Goal: Browse casually: Explore the website without a specific task or goal

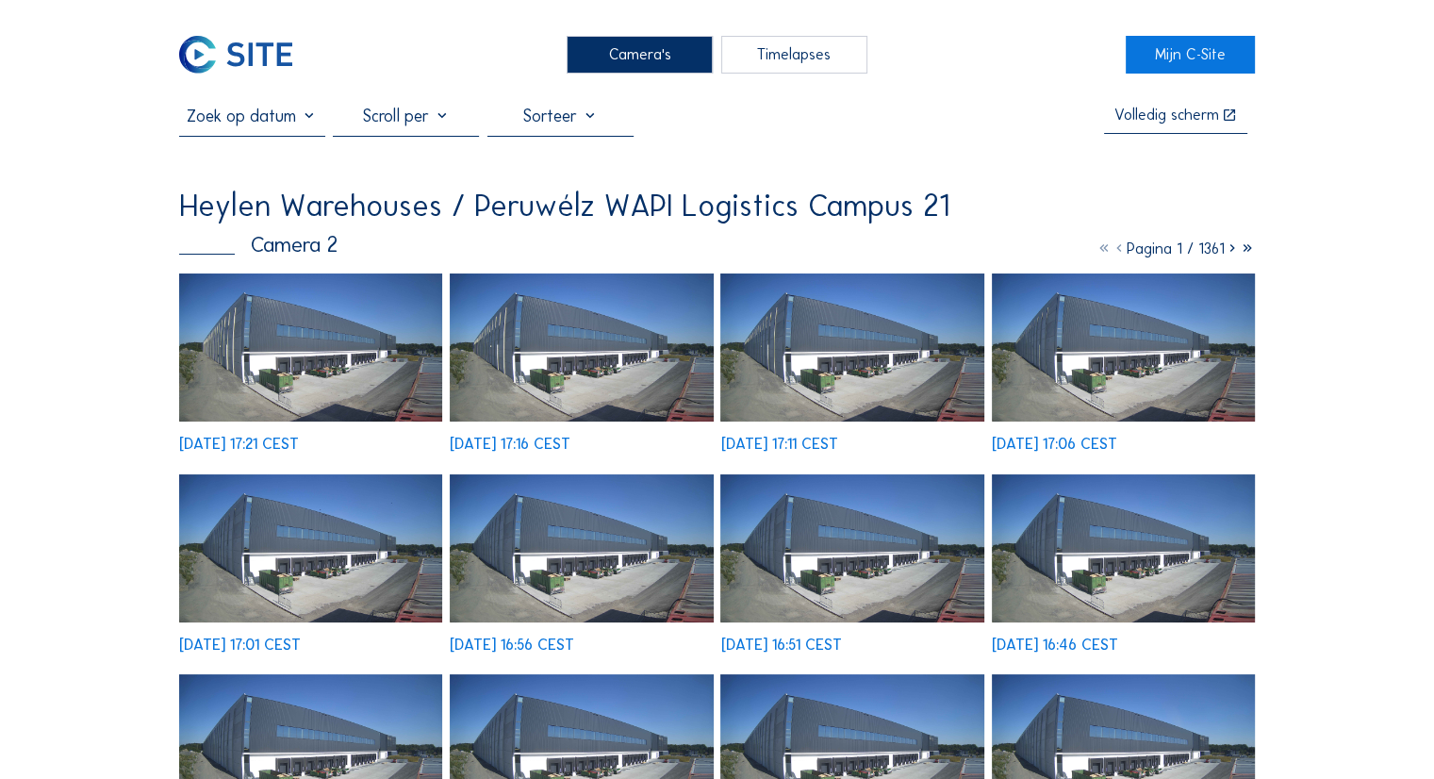
click at [319, 331] on img at bounding box center [310, 347] width 263 height 148
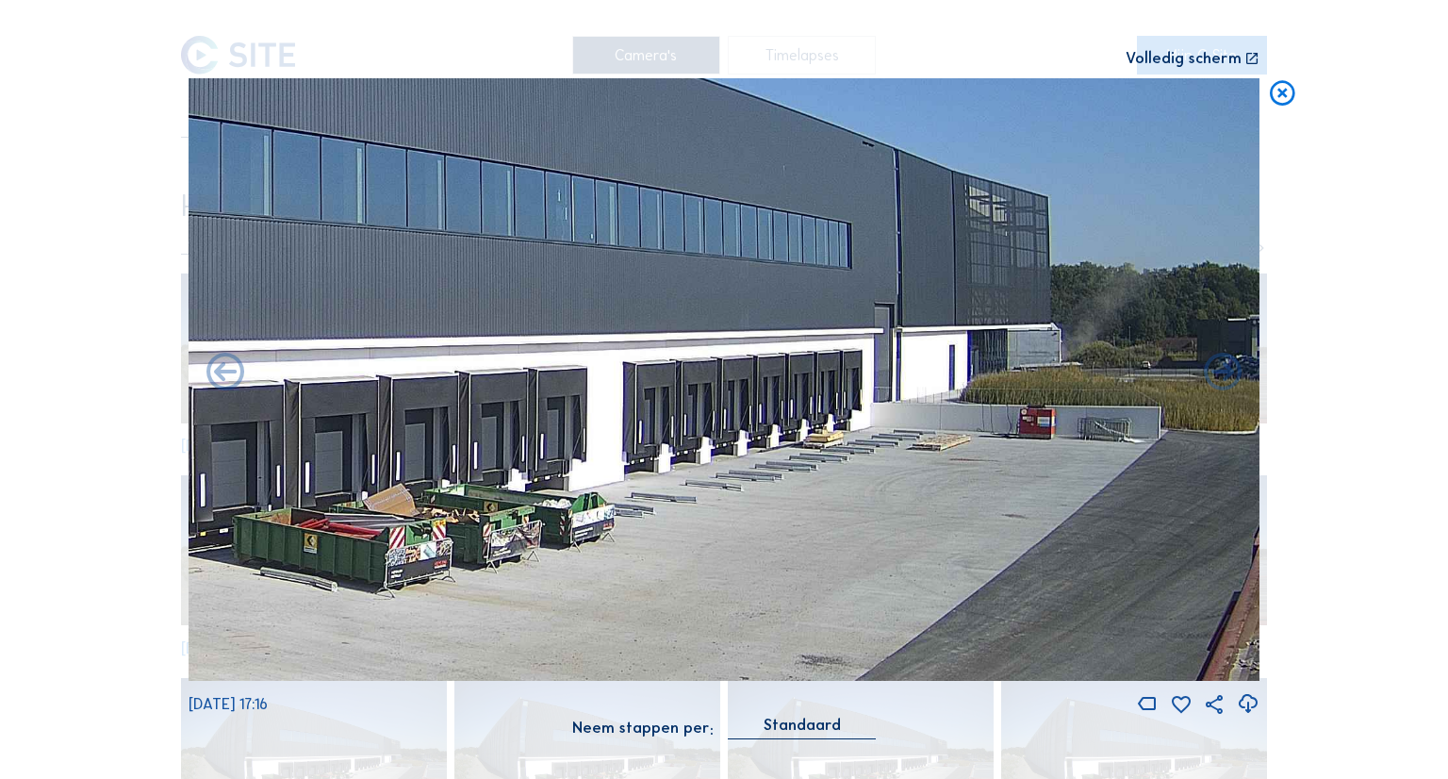
drag, startPoint x: 920, startPoint y: 422, endPoint x: 656, endPoint y: 477, distance: 269.6
click at [412, 505] on img at bounding box center [724, 379] width 1071 height 603
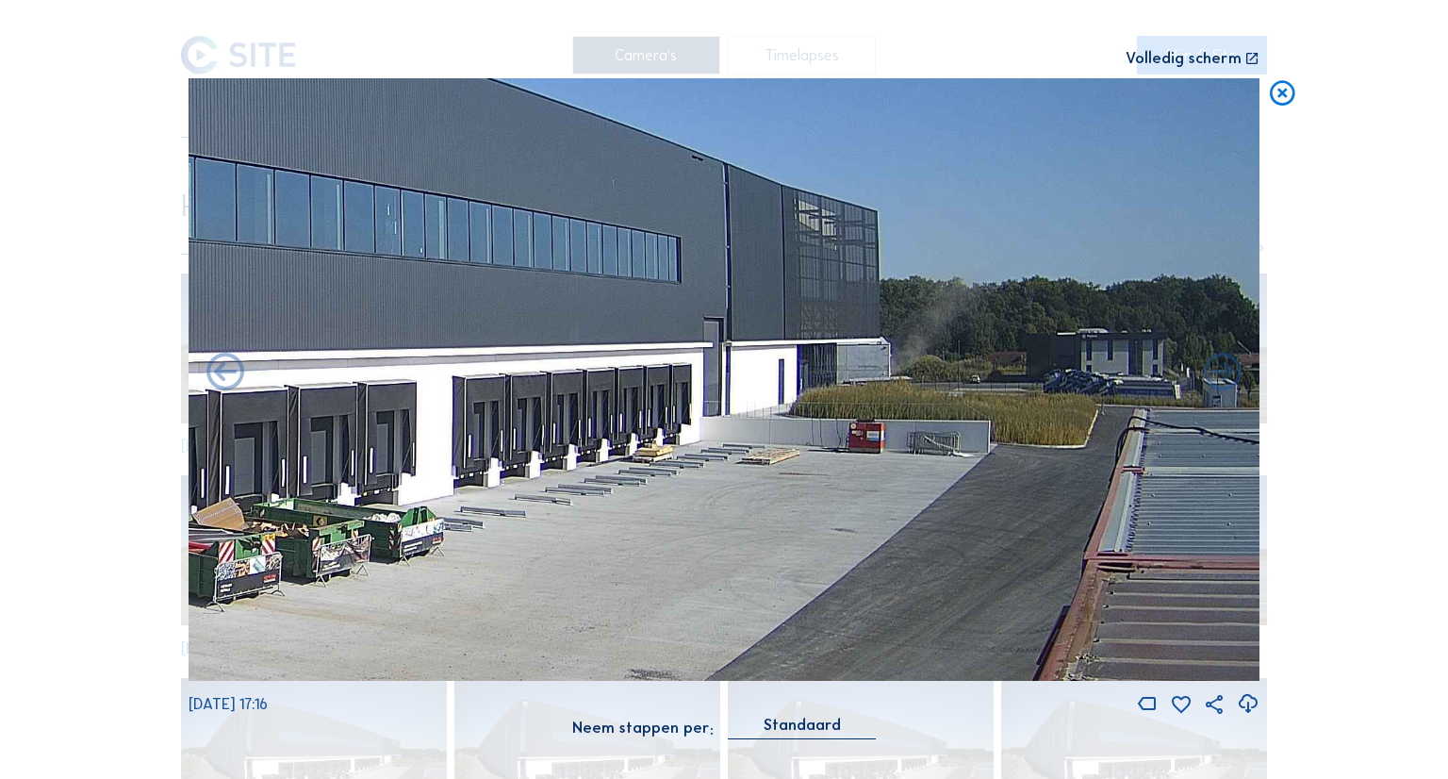
drag, startPoint x: 856, startPoint y: 437, endPoint x: 678, endPoint y: 454, distance: 179.0
click at [678, 454] on img at bounding box center [724, 379] width 1071 height 603
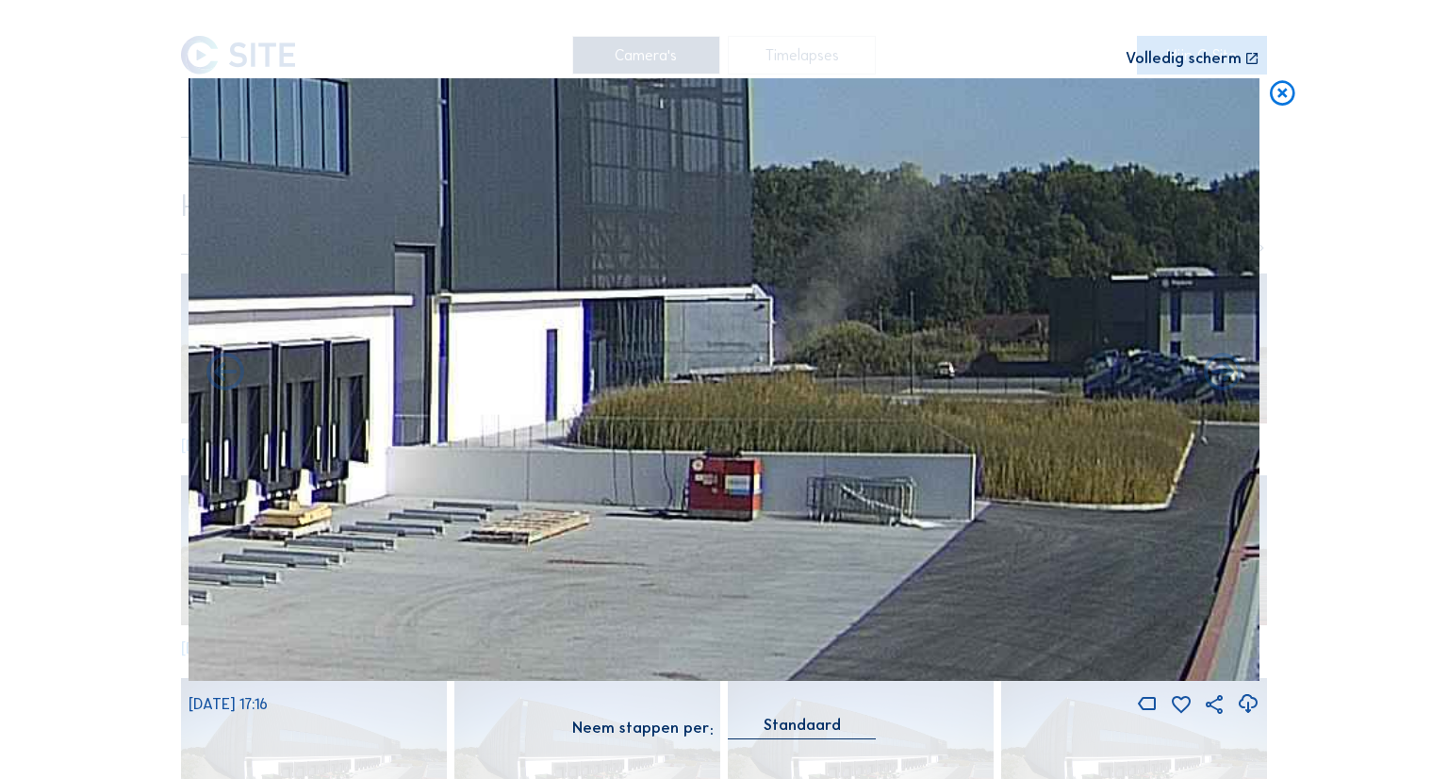
drag, startPoint x: 942, startPoint y: 337, endPoint x: 695, endPoint y: 380, distance: 250.8
click at [695, 380] on img at bounding box center [724, 379] width 1071 height 603
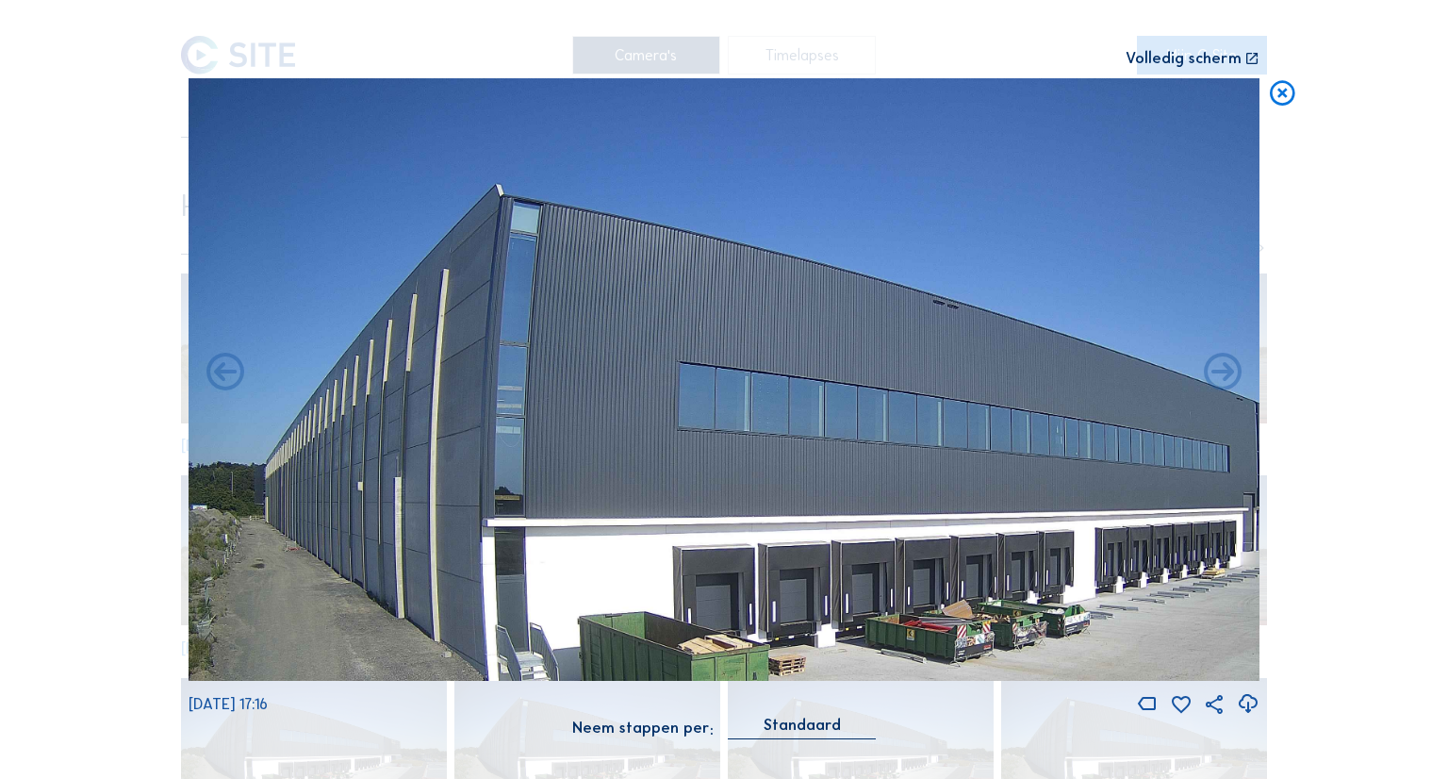
drag, startPoint x: 571, startPoint y: 342, endPoint x: 885, endPoint y: 521, distance: 362.4
click at [885, 521] on img at bounding box center [724, 379] width 1071 height 603
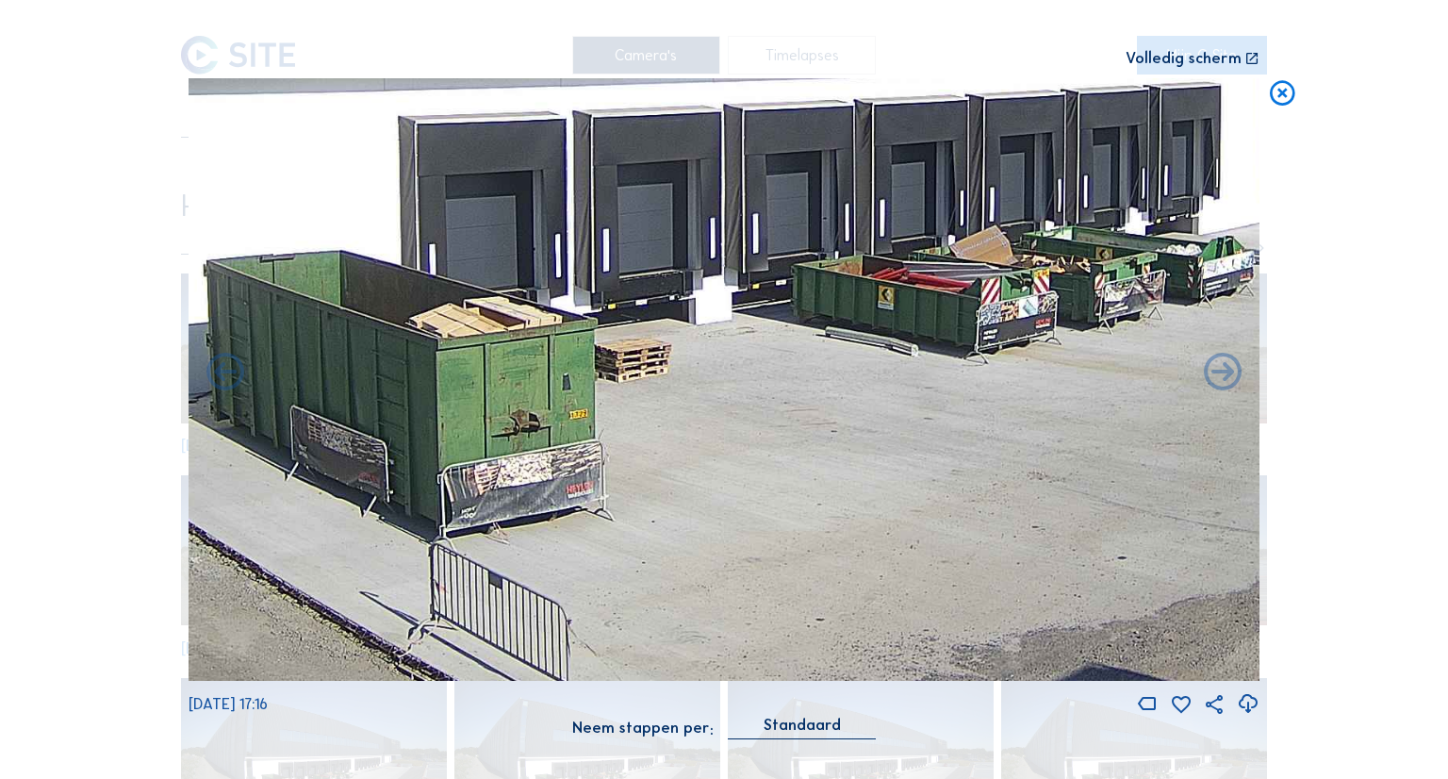
drag, startPoint x: 660, startPoint y: 578, endPoint x: 382, endPoint y: 405, distance: 327.9
click at [382, 405] on img at bounding box center [724, 379] width 1071 height 603
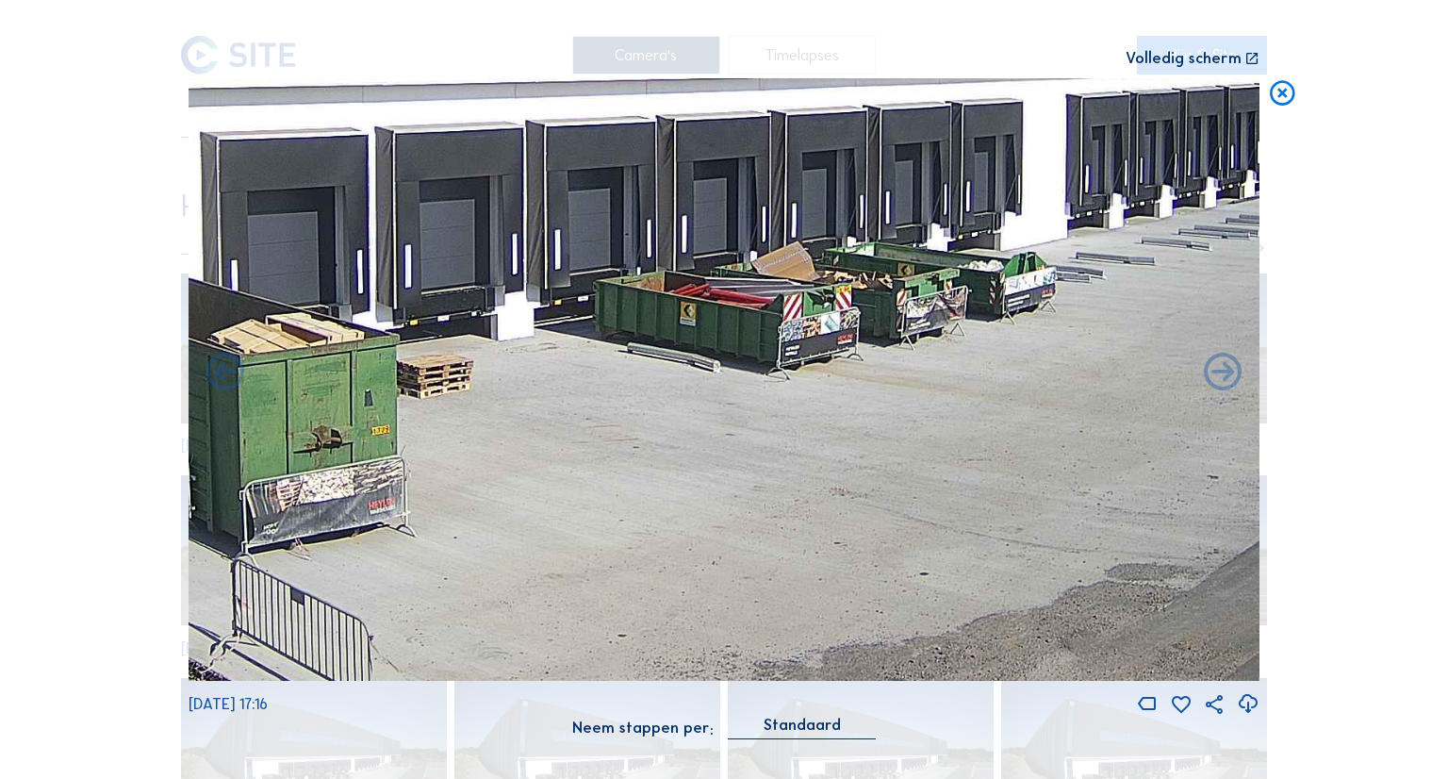
drag, startPoint x: 585, startPoint y: 401, endPoint x: 308, endPoint y: 450, distance: 280.6
click at [308, 450] on img at bounding box center [724, 379] width 1071 height 603
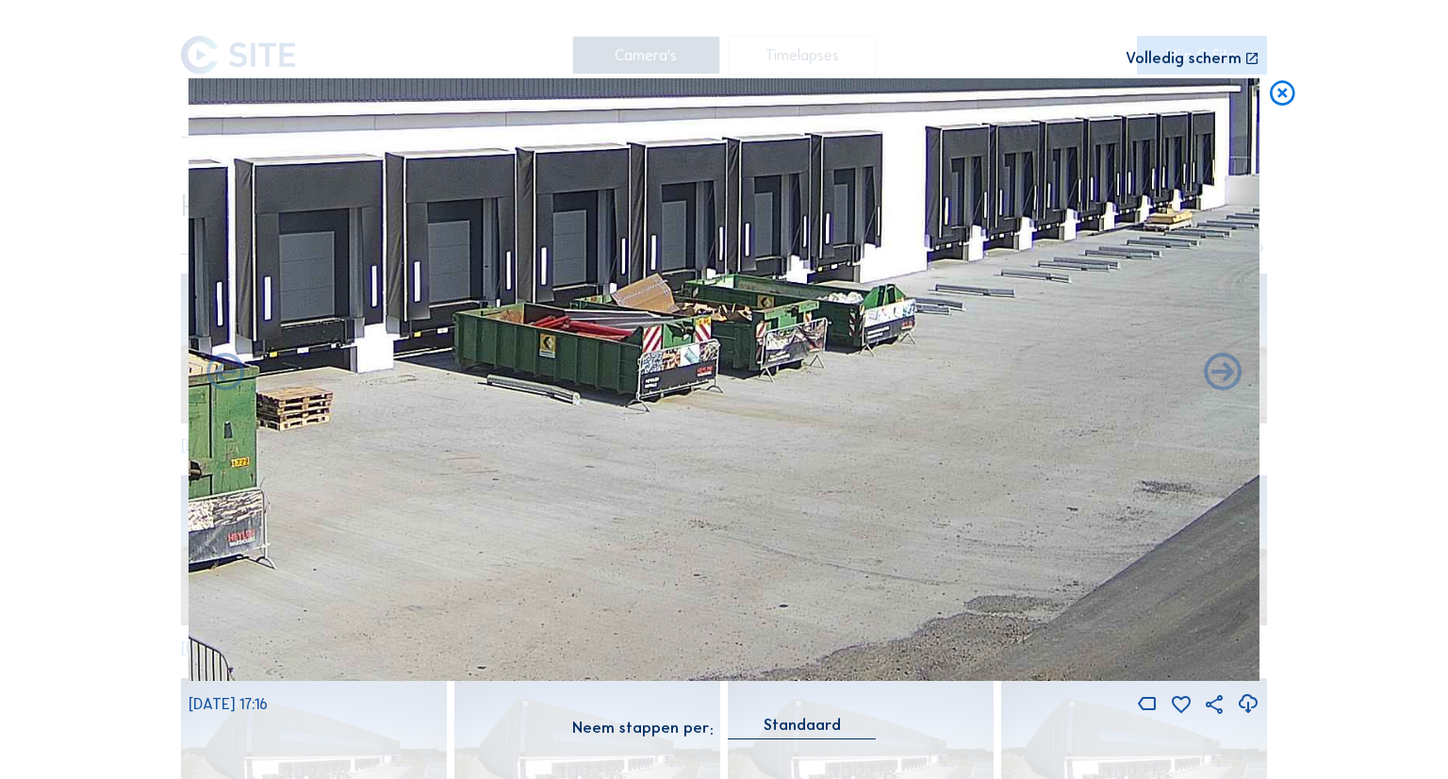
drag, startPoint x: 608, startPoint y: 361, endPoint x: 459, endPoint y: 375, distance: 149.7
click at [459, 375] on img at bounding box center [724, 379] width 1071 height 603
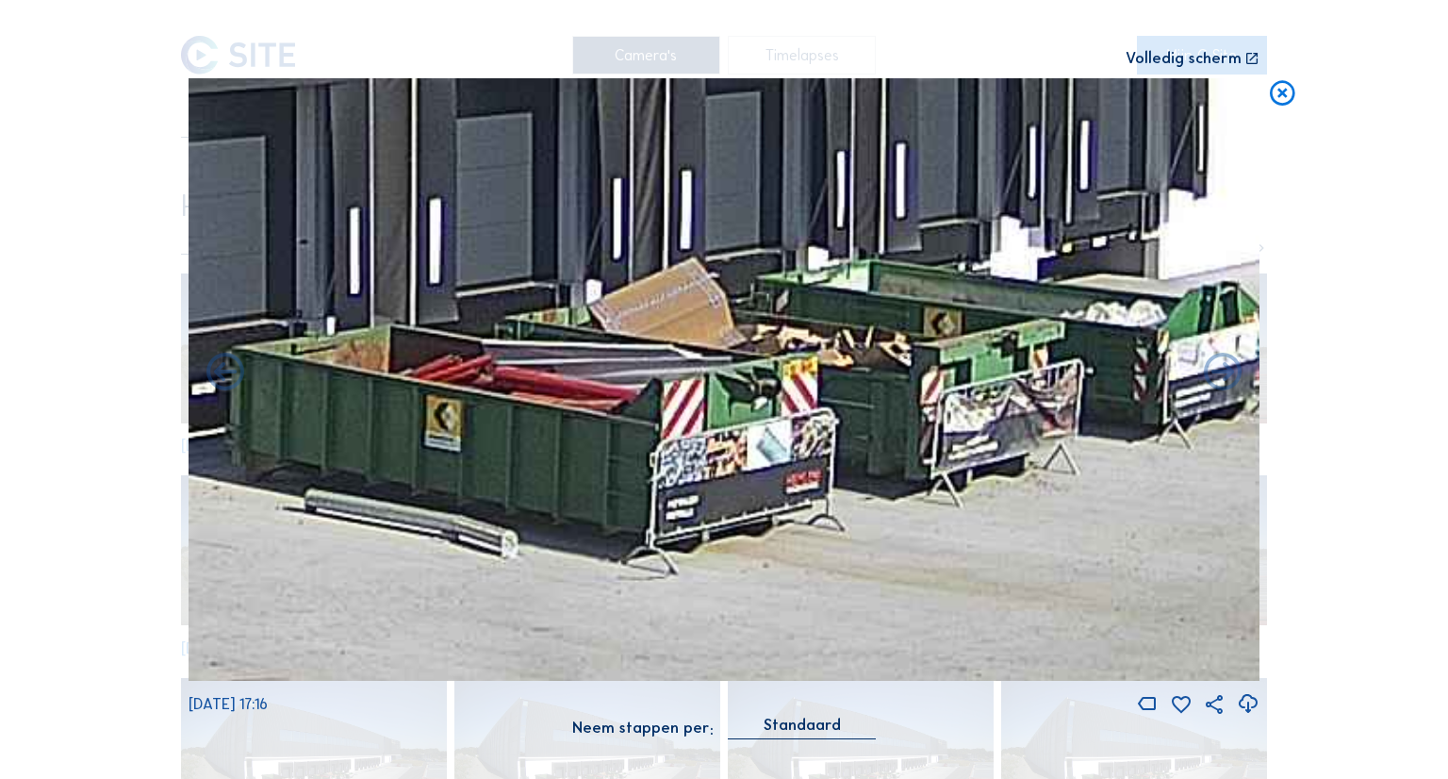
drag, startPoint x: 412, startPoint y: 337, endPoint x: 643, endPoint y: 355, distance: 231.7
click at [643, 355] on img at bounding box center [724, 379] width 1071 height 603
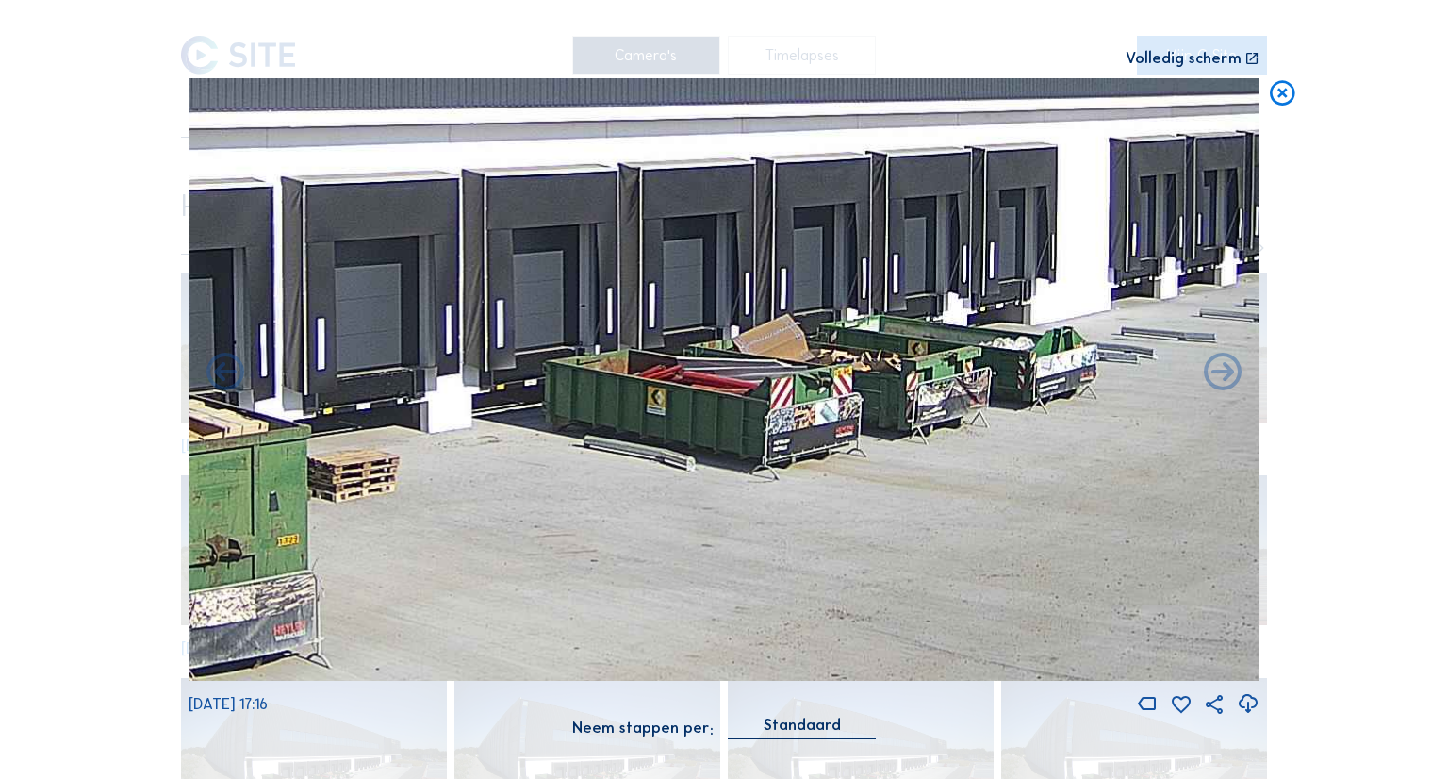
drag, startPoint x: 802, startPoint y: 523, endPoint x: 788, endPoint y: 141, distance: 382.2
click at [788, 141] on img at bounding box center [724, 379] width 1071 height 603
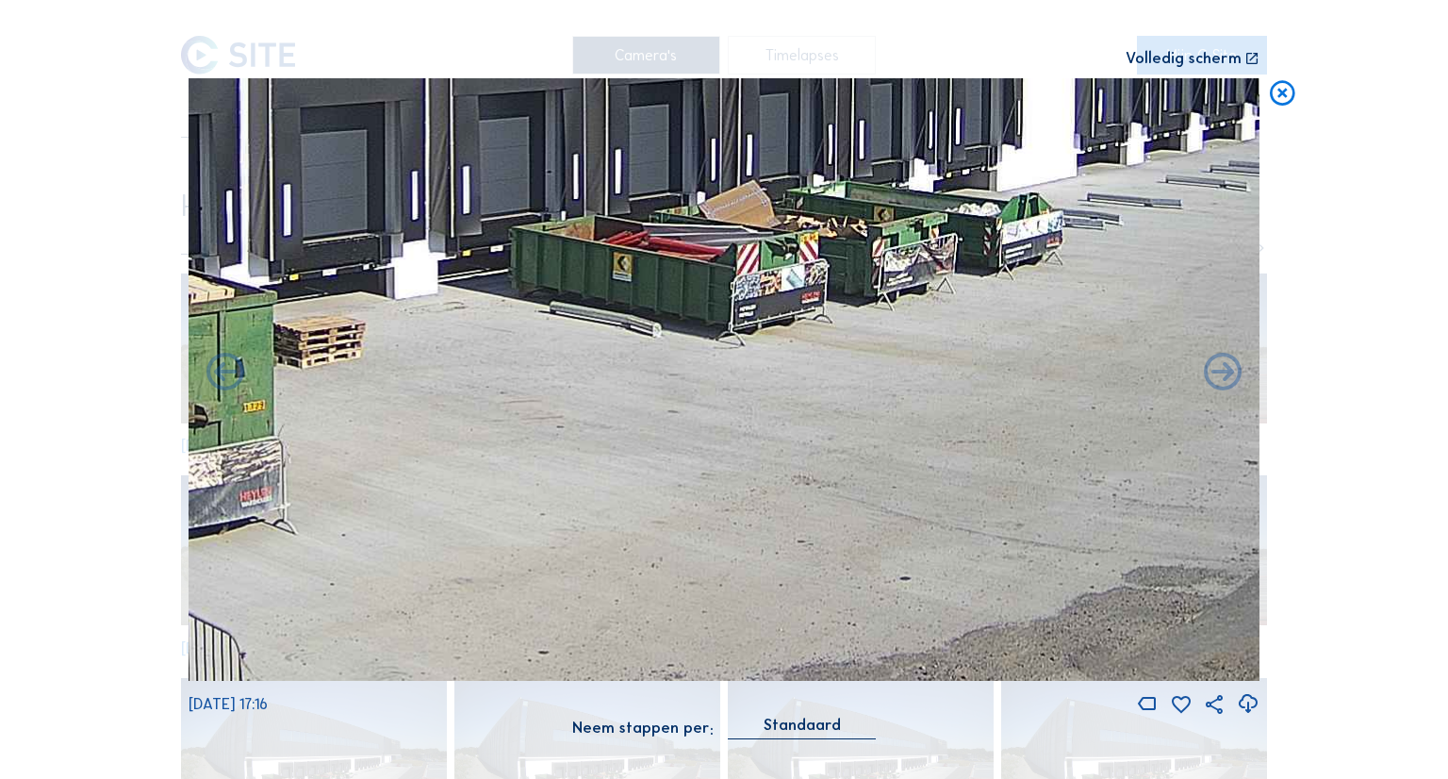
drag, startPoint x: 868, startPoint y: 247, endPoint x: 830, endPoint y: 153, distance: 101.6
click at [830, 153] on img at bounding box center [724, 379] width 1071 height 603
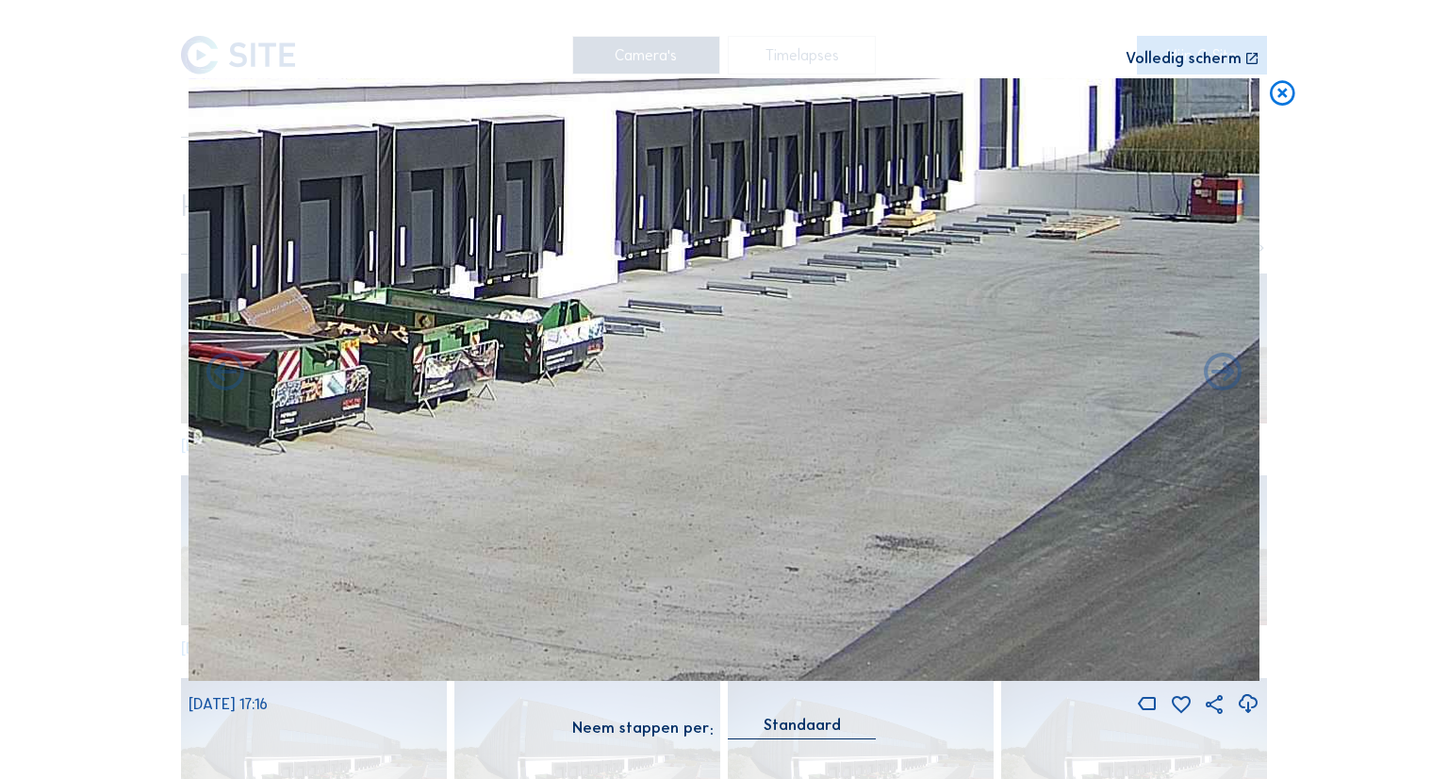
drag, startPoint x: 1022, startPoint y: 265, endPoint x: 582, endPoint y: 378, distance: 454.7
click at [516, 382] on img at bounding box center [724, 379] width 1071 height 603
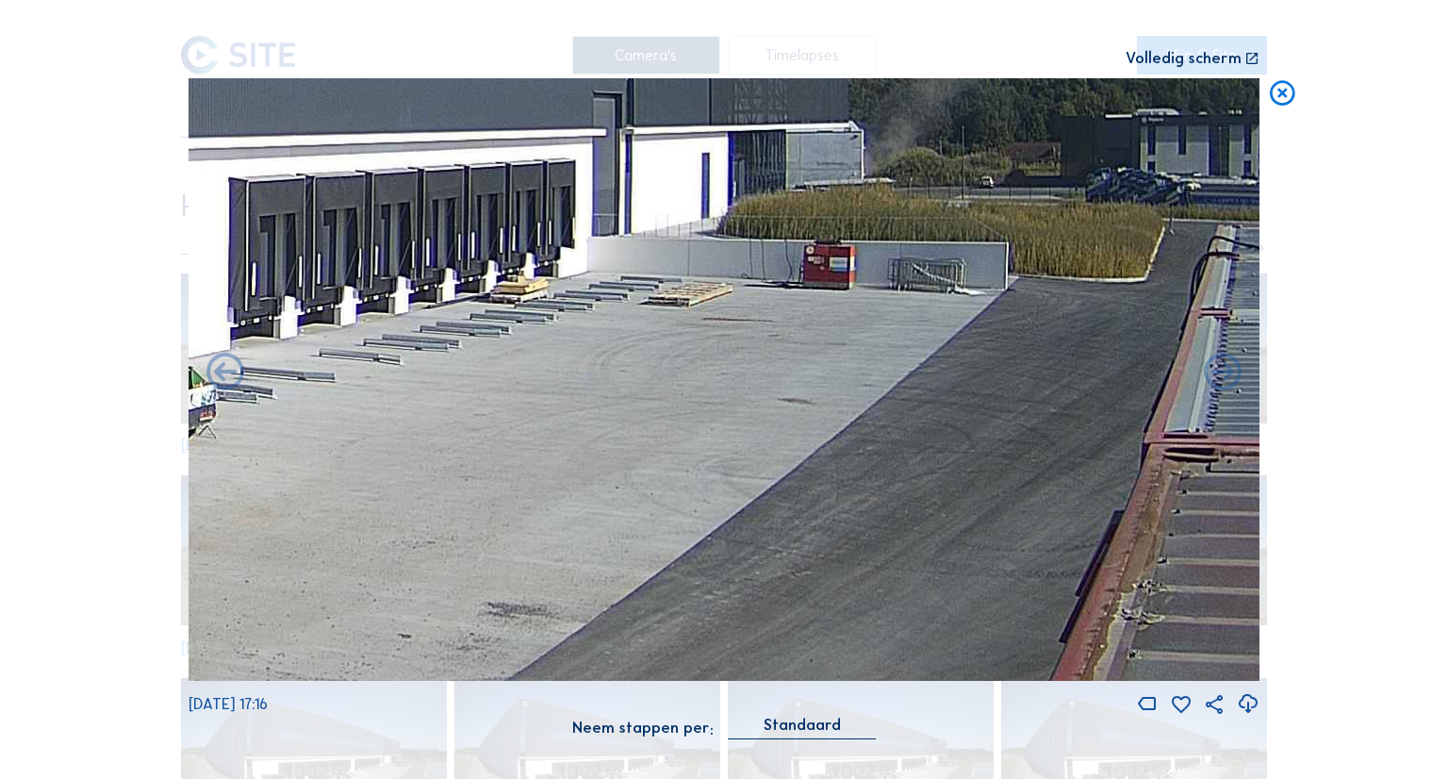
drag, startPoint x: 924, startPoint y: 333, endPoint x: 551, endPoint y: 394, distance: 378.4
click at [551, 394] on img at bounding box center [724, 379] width 1071 height 603
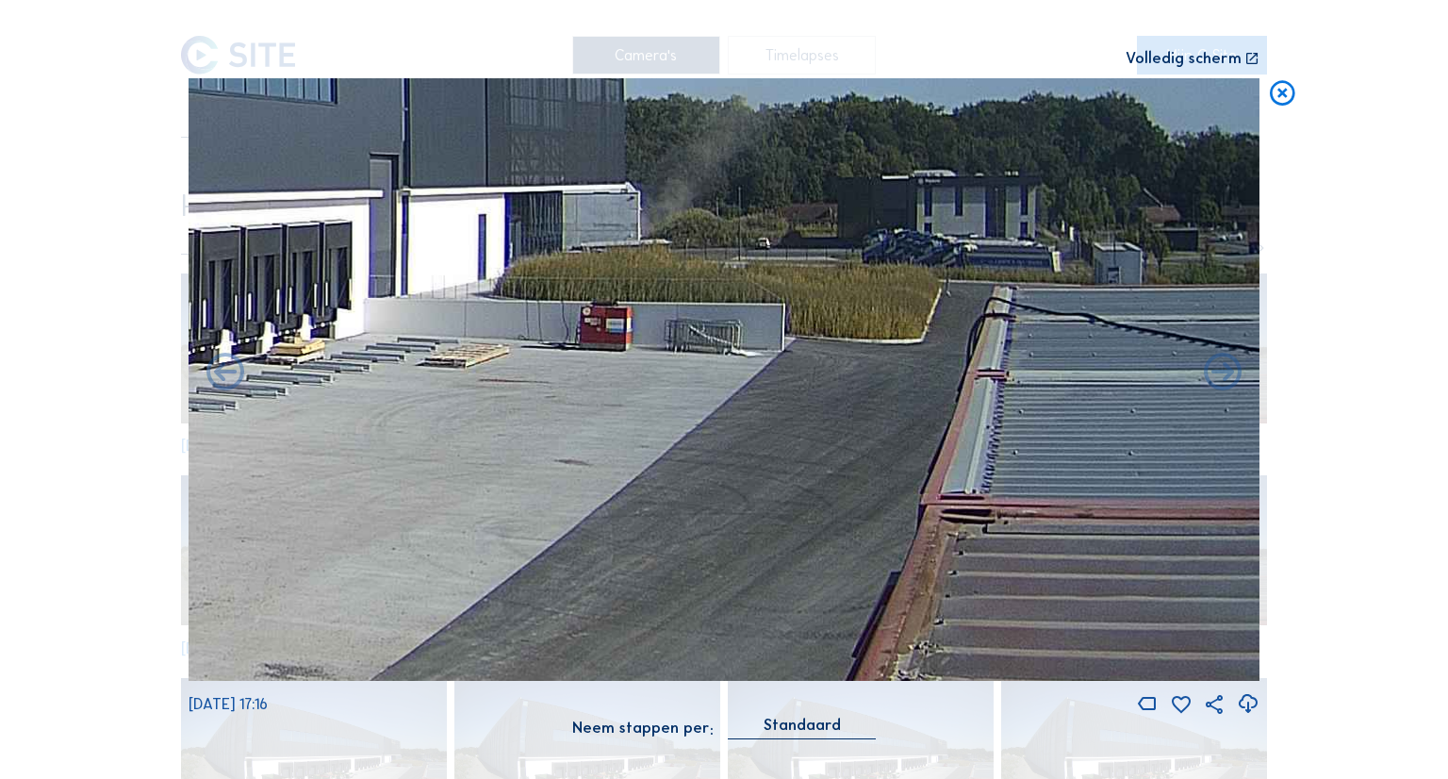
drag, startPoint x: 773, startPoint y: 346, endPoint x: 559, endPoint y: 438, distance: 233.2
click at [559, 438] on img at bounding box center [724, 379] width 1071 height 603
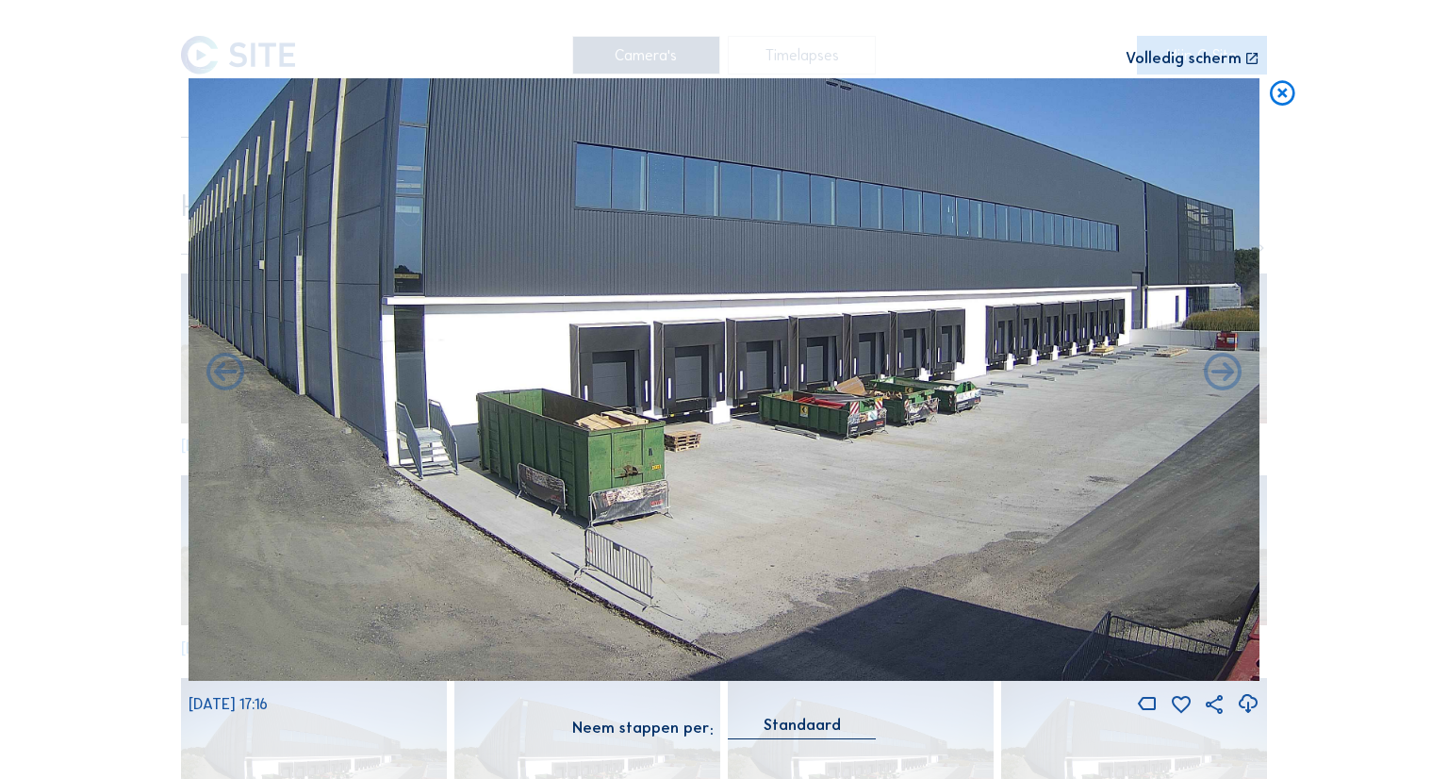
drag, startPoint x: 526, startPoint y: 415, endPoint x: 772, endPoint y: 402, distance: 246.5
click at [772, 402] on img at bounding box center [724, 379] width 1071 height 603
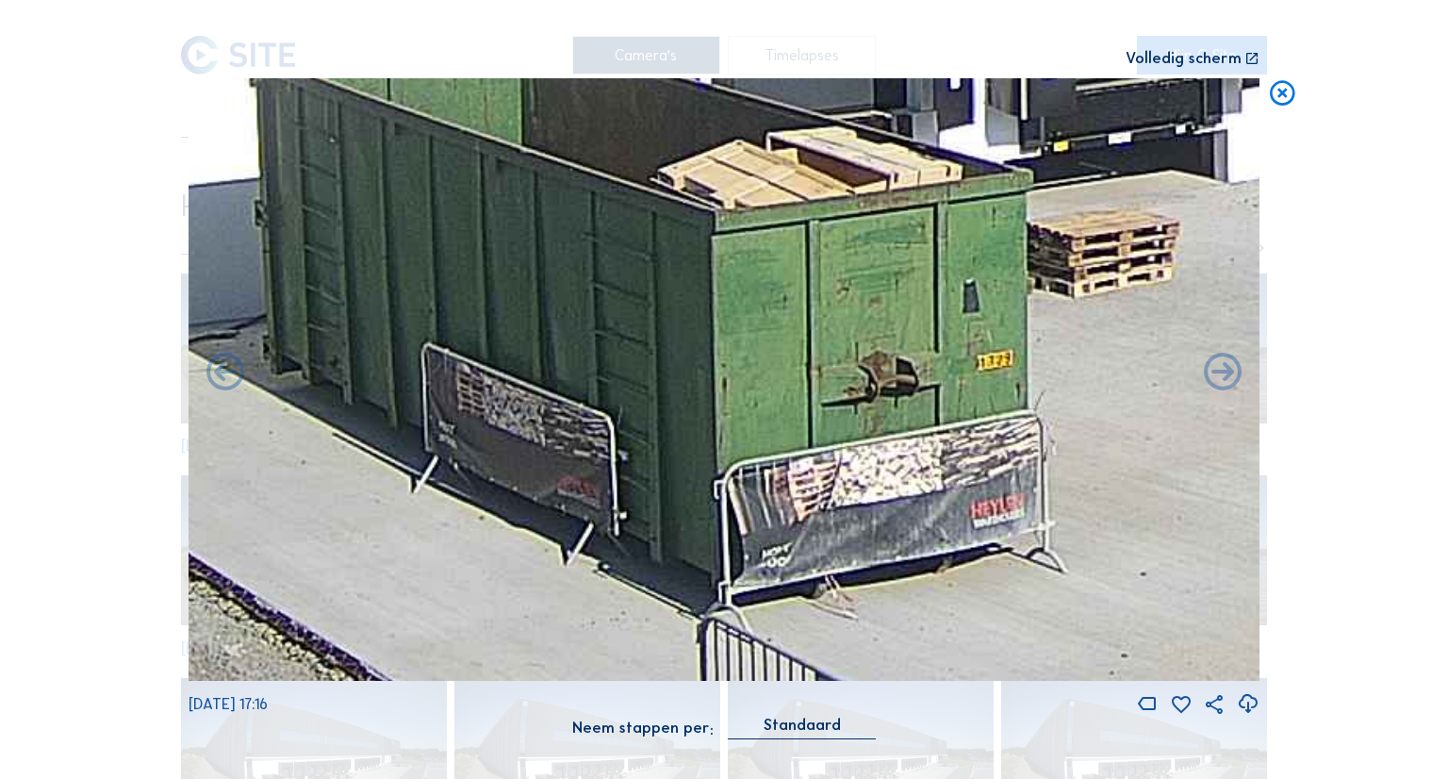
drag, startPoint x: 615, startPoint y: 518, endPoint x: 574, endPoint y: 374, distance: 149.0
click at [574, 374] on img at bounding box center [724, 379] width 1071 height 603
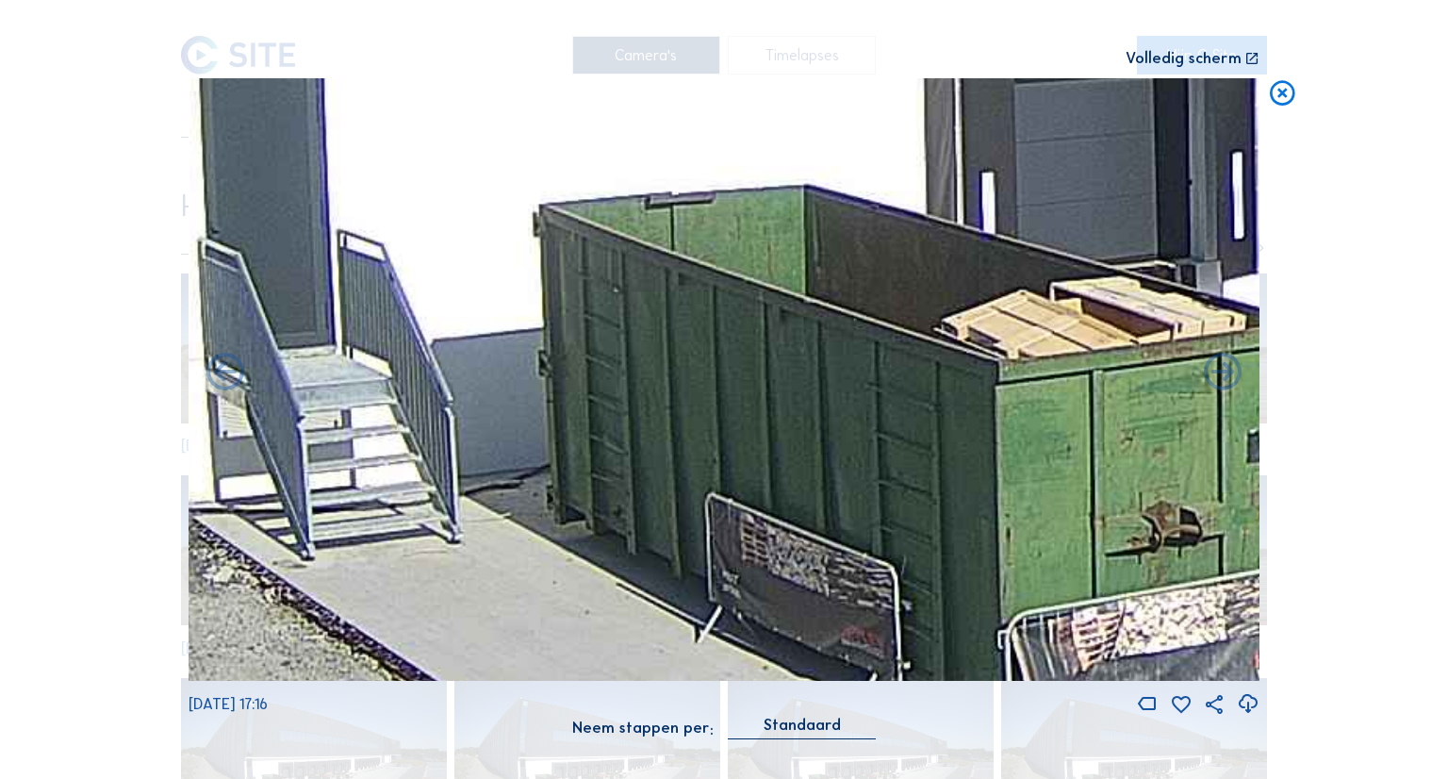
drag, startPoint x: 605, startPoint y: 417, endPoint x: 907, endPoint y: 577, distance: 341.7
click at [907, 577] on img at bounding box center [724, 379] width 1071 height 603
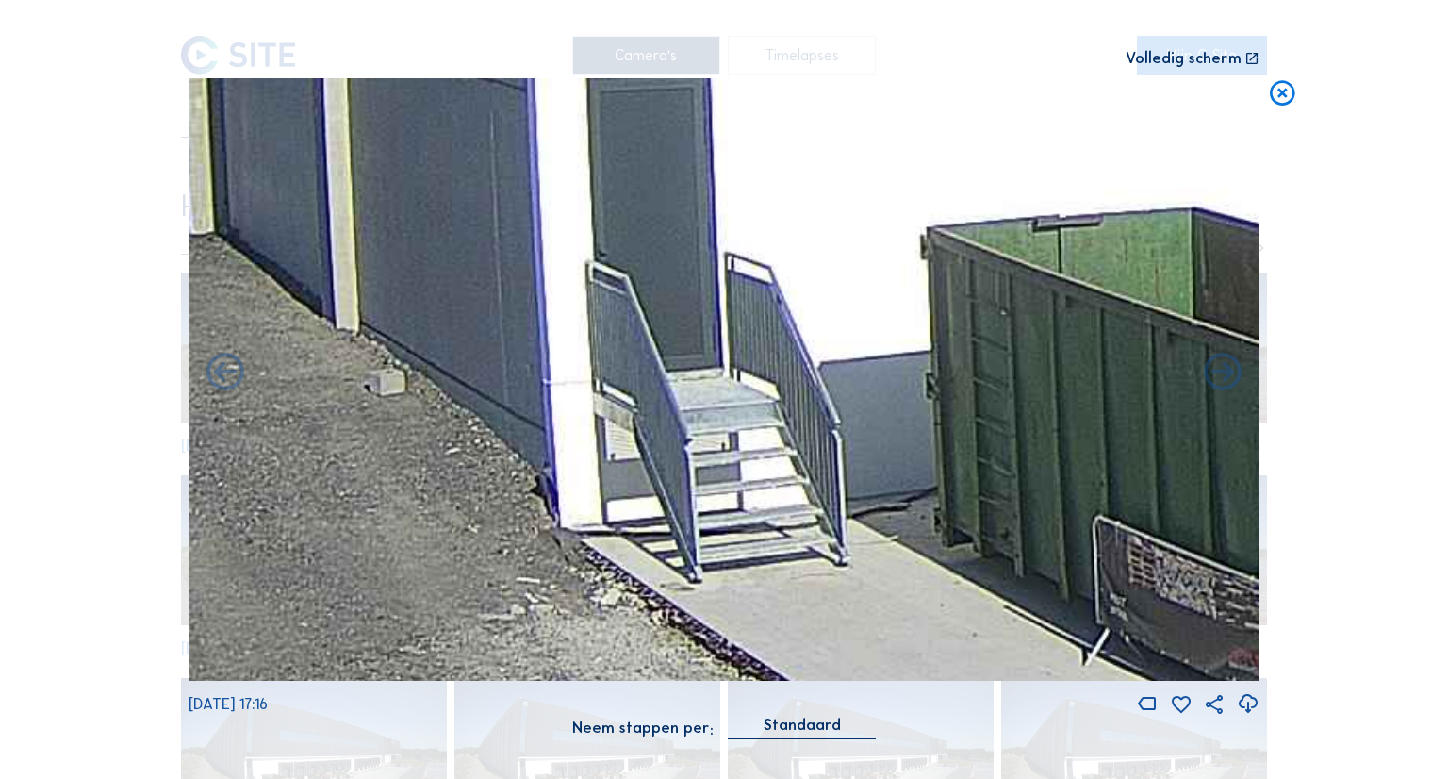
drag, startPoint x: 472, startPoint y: 446, endPoint x: 845, endPoint y: 458, distance: 372.7
click at [845, 458] on img at bounding box center [724, 379] width 1071 height 603
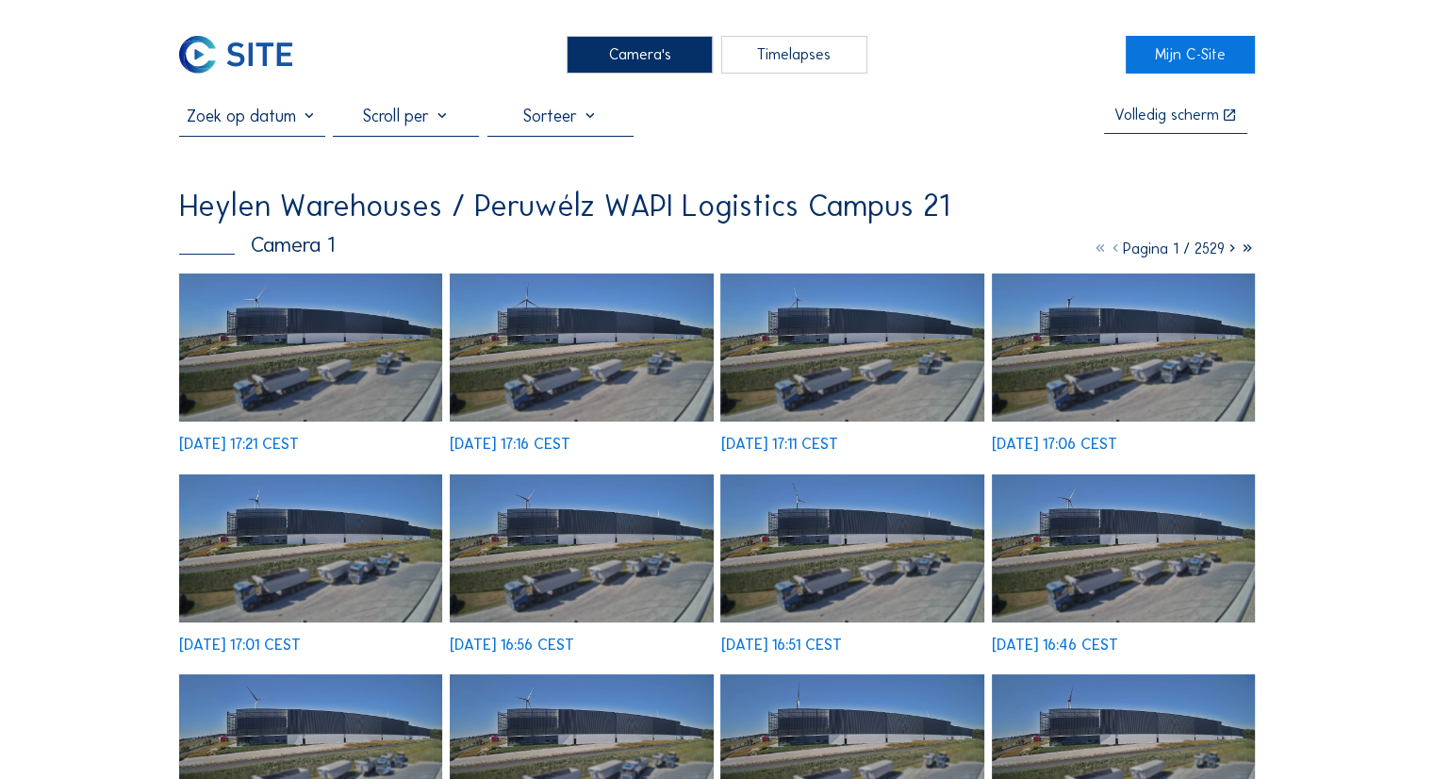
click at [324, 366] on img at bounding box center [310, 347] width 263 height 148
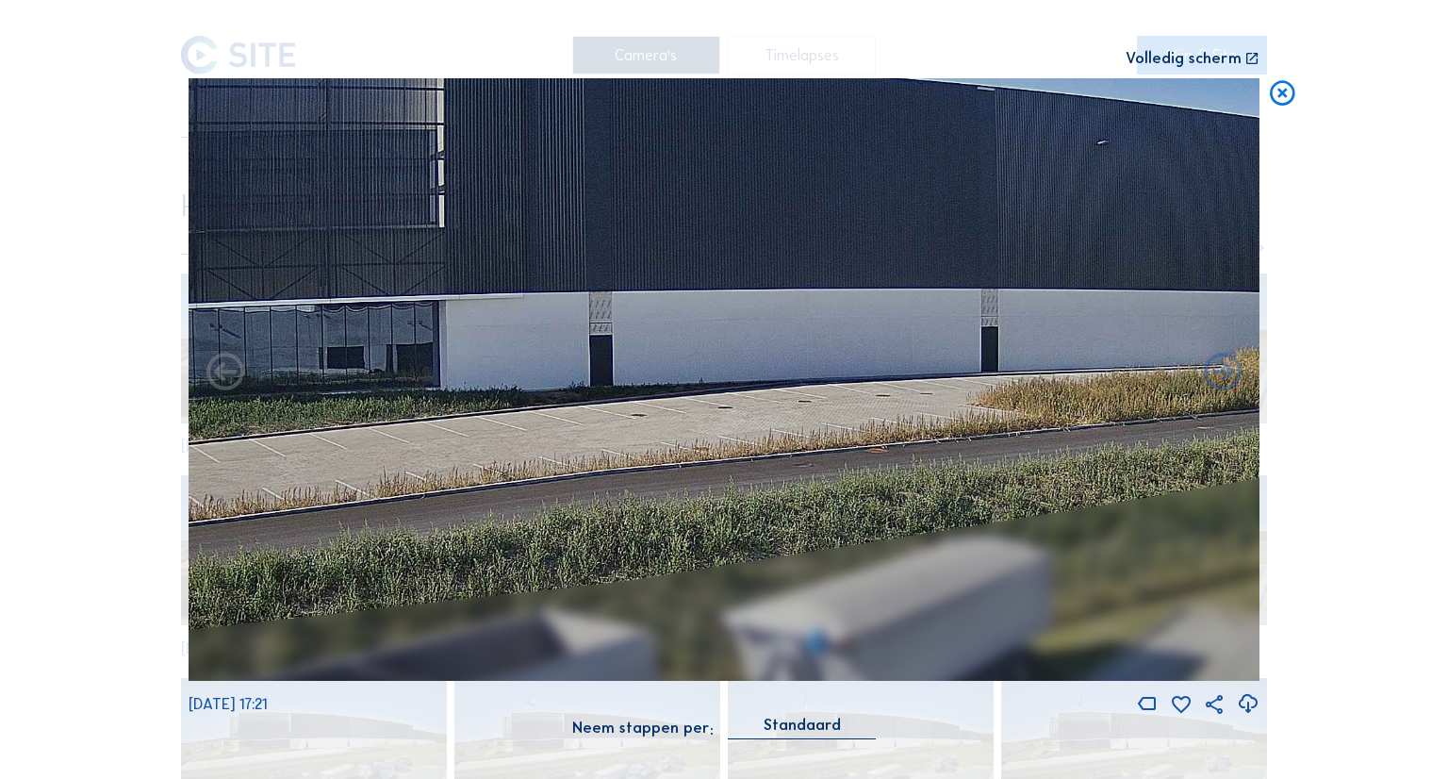
drag, startPoint x: 368, startPoint y: 332, endPoint x: 68, endPoint y: 434, distance: 316.7
click at [68, 434] on div "Scroll om door de tijd te reizen | Druk op de 'Alt'-knop + scroll om te Zoomen …" at bounding box center [724, 389] width 1448 height 779
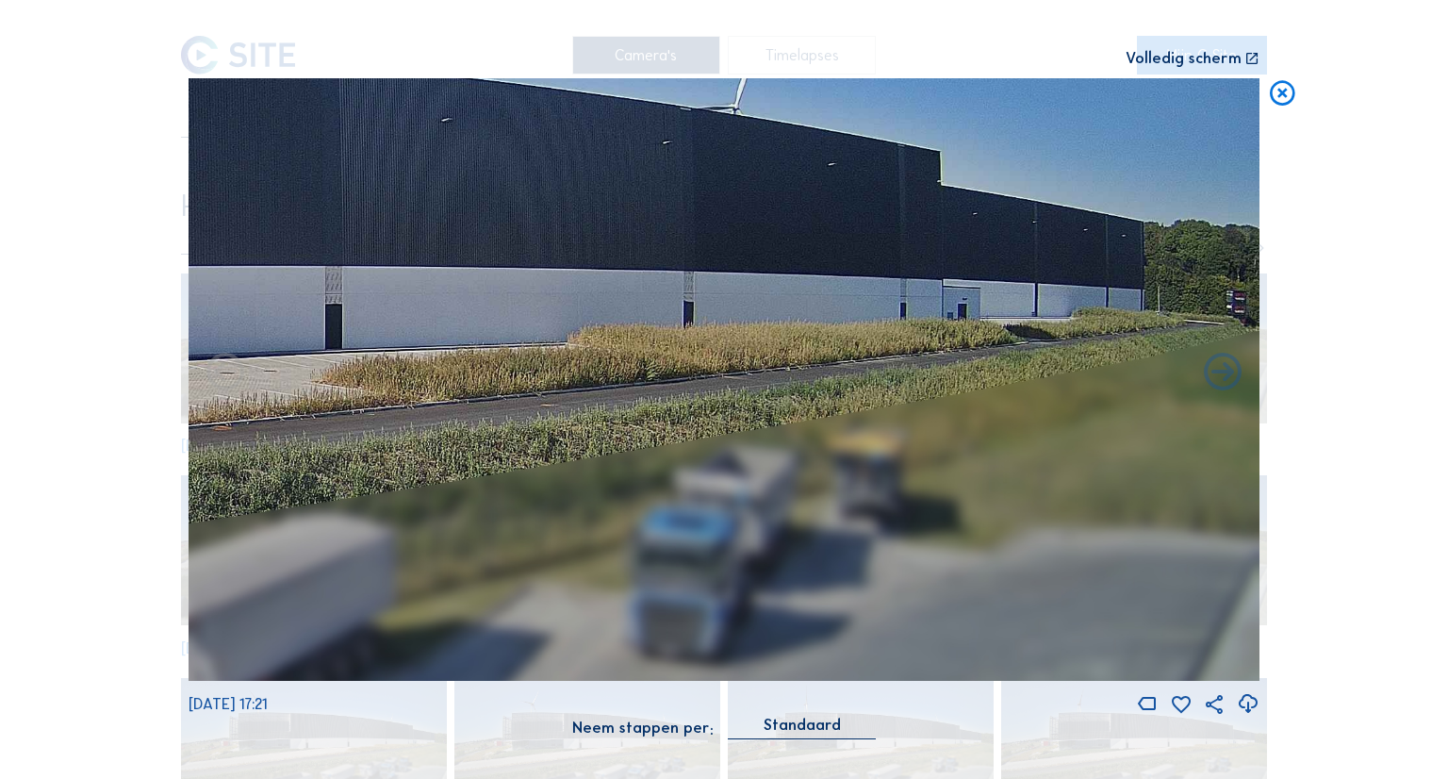
drag, startPoint x: 634, startPoint y: 397, endPoint x: 19, endPoint y: 364, distance: 615.7
click at [19, 364] on div "Scroll om door de tijd te reizen | Druk op de 'Alt'-knop + scroll om te Zoomen …" at bounding box center [724, 389] width 1448 height 779
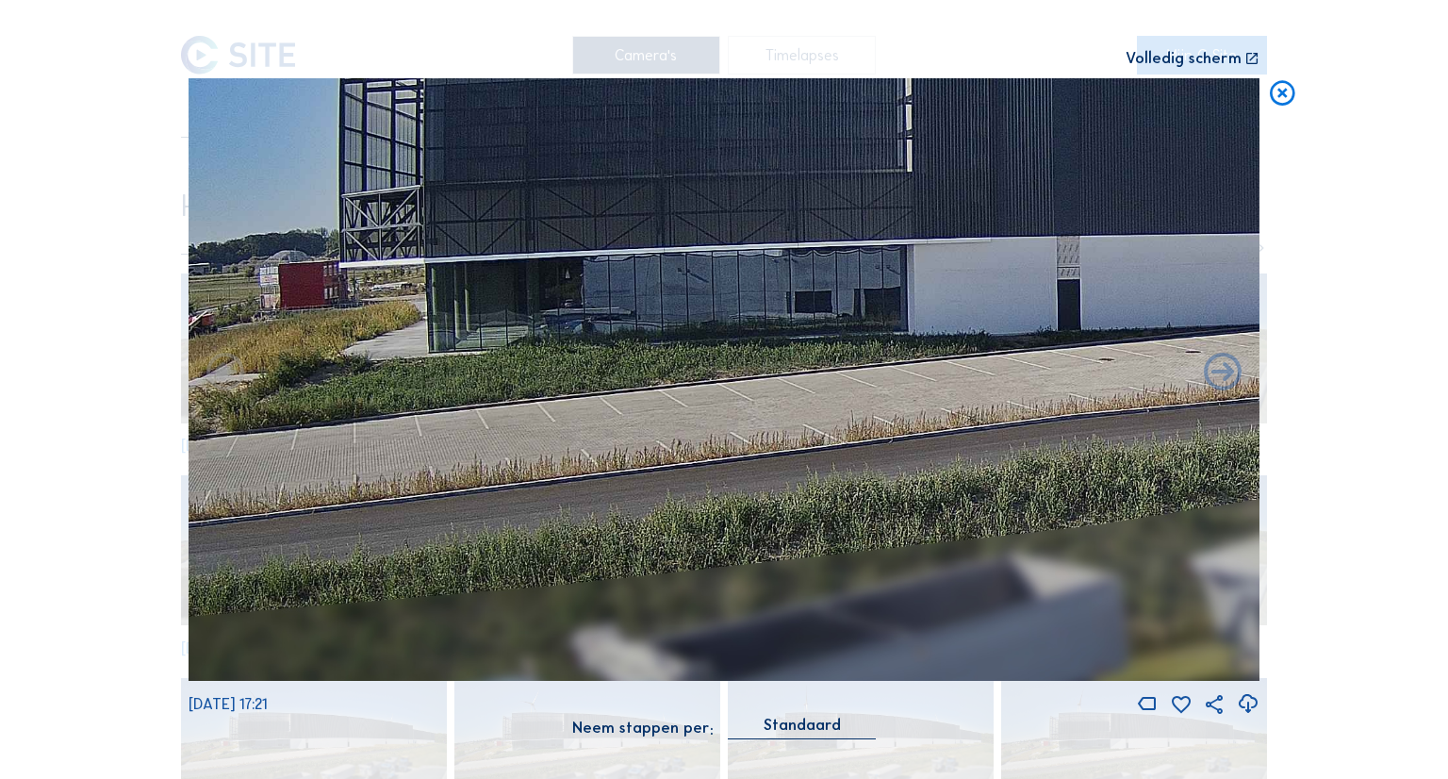
drag, startPoint x: 475, startPoint y: 333, endPoint x: 1361, endPoint y: 299, distance: 886.1
click at [1361, 299] on div "Scroll om door de tijd te reizen | Druk op de 'Alt'-knop + scroll om te Zoomen …" at bounding box center [724, 389] width 1448 height 779
